Goal: Transaction & Acquisition: Obtain resource

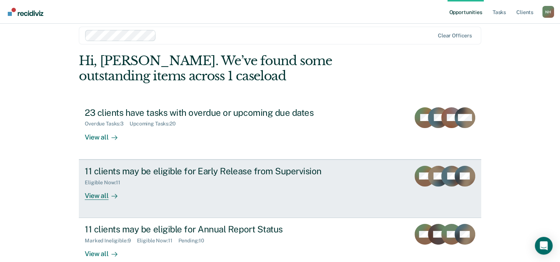
scroll to position [23, 0]
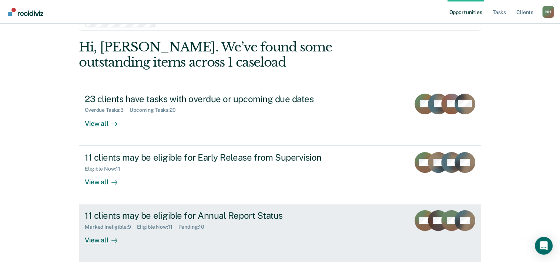
click at [217, 220] on div "11 clients may be eligible for Annual Report Status" at bounding box center [215, 215] width 260 height 11
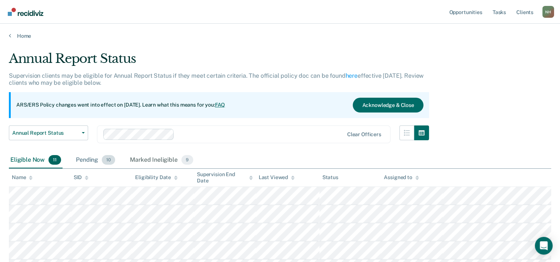
click at [87, 160] on div "Pending 10" at bounding box center [95, 160] width 42 height 16
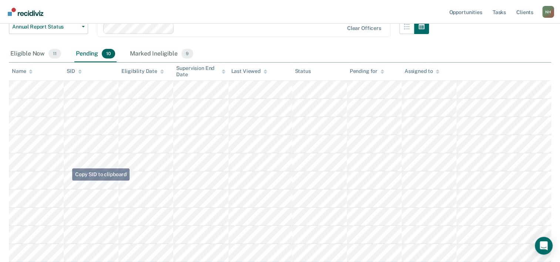
scroll to position [143, 0]
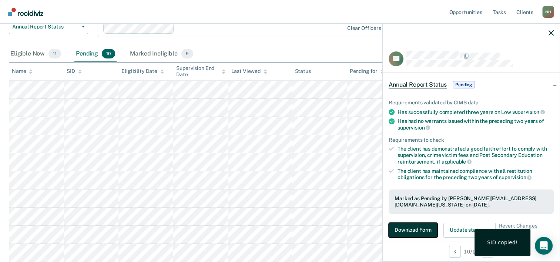
click at [404, 228] on button "Download Form" at bounding box center [413, 230] width 49 height 15
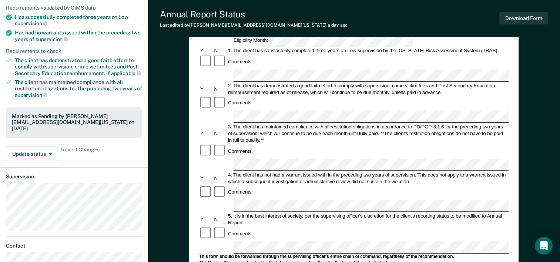
scroll to position [185, 0]
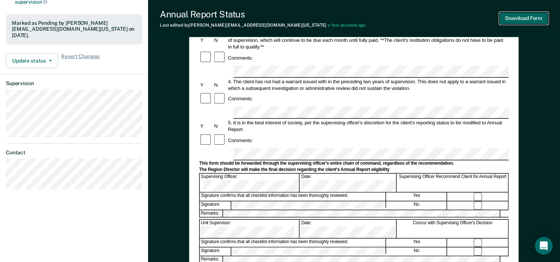
click at [515, 21] on button "Download Form" at bounding box center [523, 18] width 49 height 12
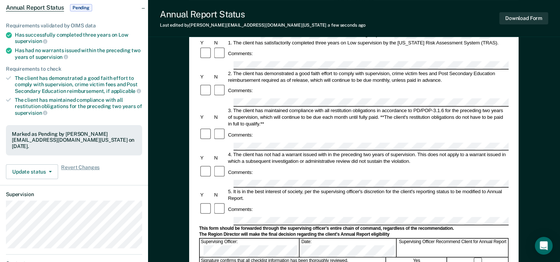
scroll to position [0, 0]
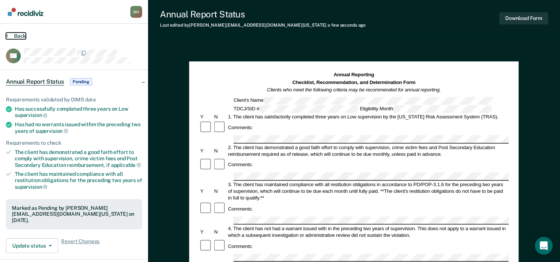
click at [17, 34] on button "Back" at bounding box center [16, 36] width 20 height 7
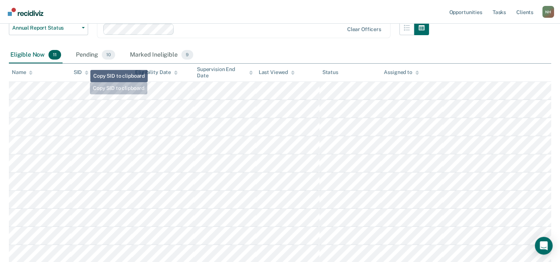
scroll to position [61, 0]
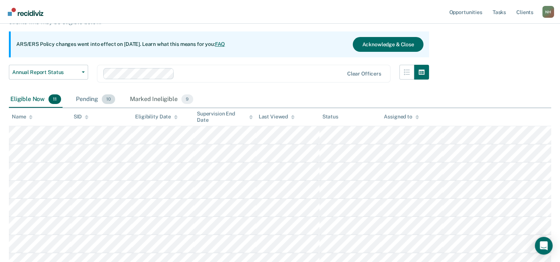
click at [100, 101] on div "Pending 10" at bounding box center [95, 99] width 42 height 16
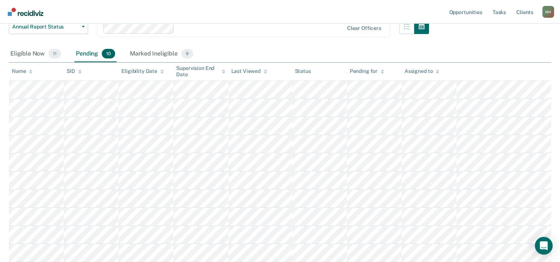
scroll to position [143, 0]
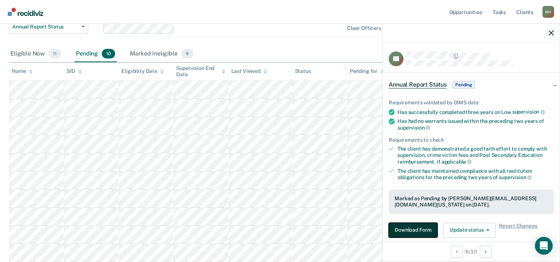
click at [420, 225] on button "Download Form" at bounding box center [413, 230] width 49 height 15
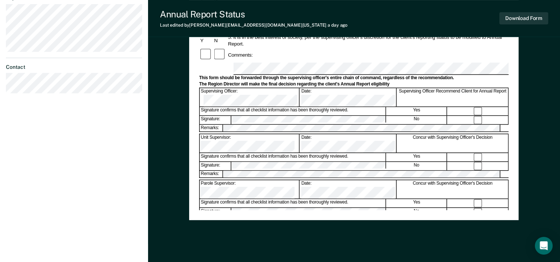
scroll to position [175, 0]
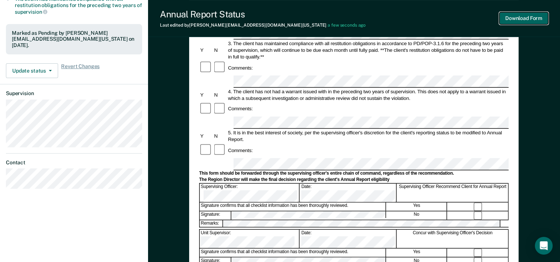
click at [515, 22] on button "Download Form" at bounding box center [523, 18] width 49 height 12
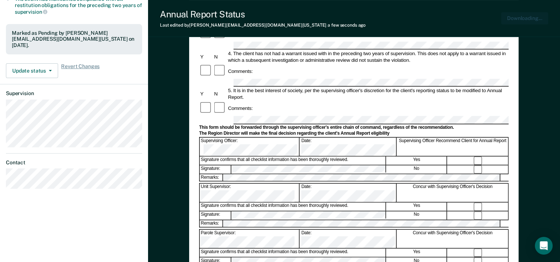
scroll to position [0, 0]
